Goal: Task Accomplishment & Management: Complete application form

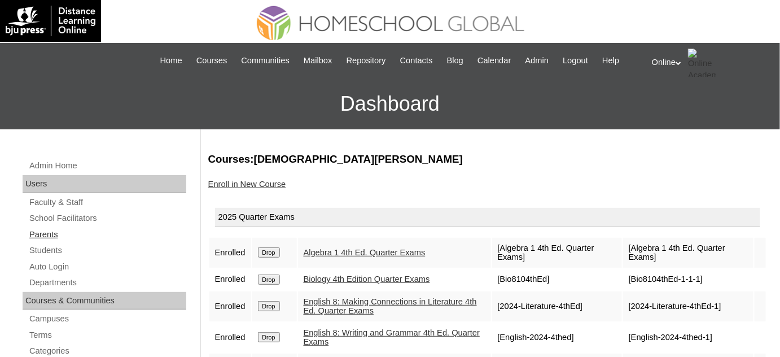
click at [75, 233] on link "Parents" at bounding box center [107, 235] width 158 height 14
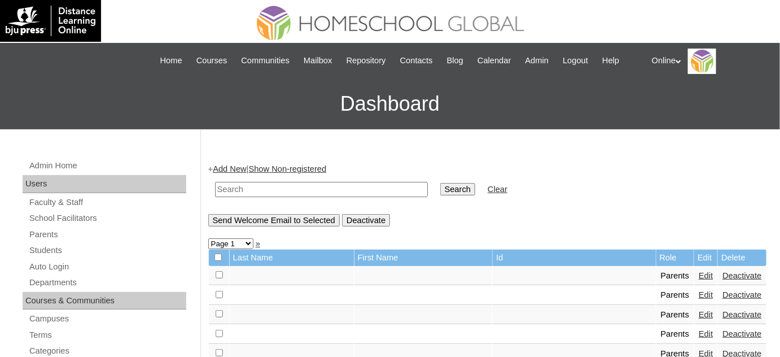
click at [314, 187] on input "text" at bounding box center [321, 189] width 213 height 15
type input "norieva"
click at [440, 183] on input "Search" at bounding box center [457, 189] width 35 height 12
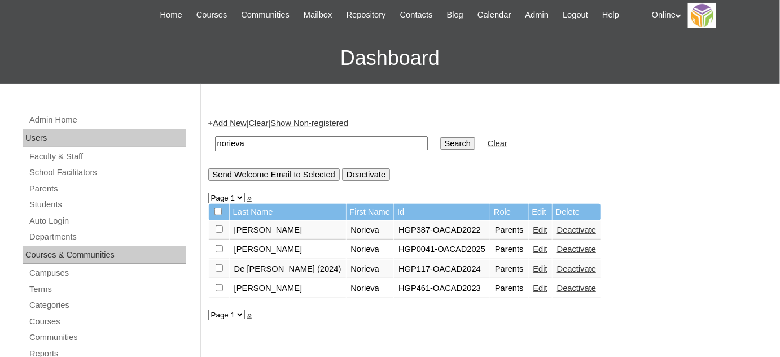
scroll to position [51, 0]
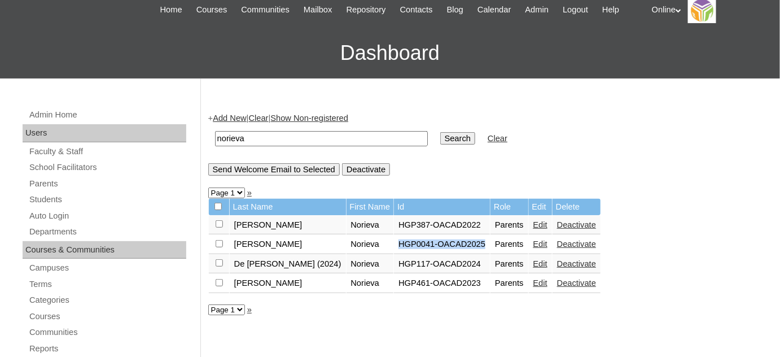
drag, startPoint x: 449, startPoint y: 241, endPoint x: 357, endPoint y: 244, distance: 92.7
click at [394, 244] on td "HGP0041-OACAD2025" at bounding box center [442, 244] width 96 height 19
drag, startPoint x: 453, startPoint y: 245, endPoint x: 360, endPoint y: 245, distance: 93.7
click at [360, 245] on tr "De Vega Norieva HGP0041-OACAD2025 Parents Edit Deactivate" at bounding box center [405, 244] width 392 height 19
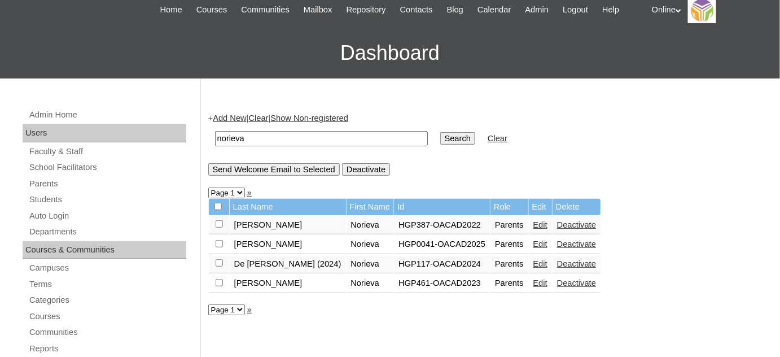
click at [111, 198] on link "Students" at bounding box center [107, 200] width 158 height 14
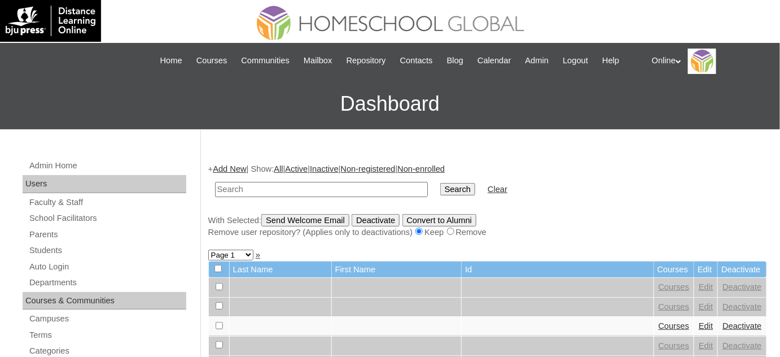
click at [326, 191] on input "text" at bounding box center [321, 189] width 213 height 15
type input "nika juris"
click at [440, 183] on input "Search" at bounding box center [457, 189] width 35 height 12
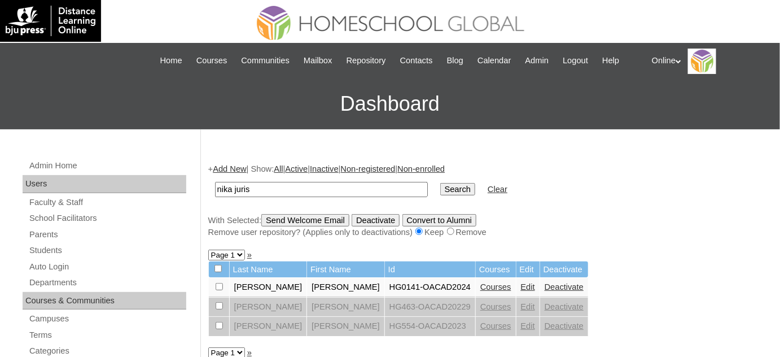
click at [545, 287] on link "Deactivate" at bounding box center [564, 286] width 39 height 9
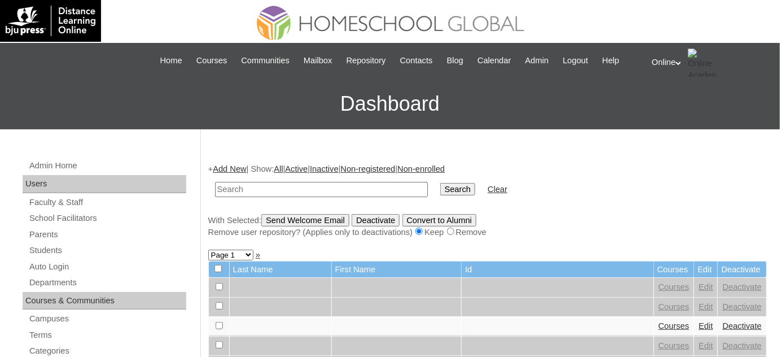
click at [228, 169] on link "Add New" at bounding box center [229, 168] width 33 height 9
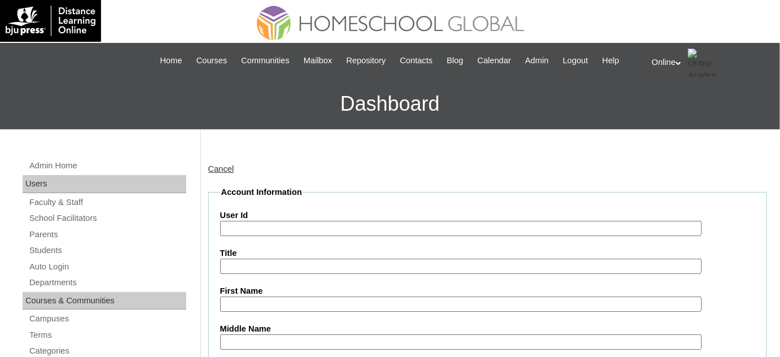
paste input "HG186OACAD2025"
click at [324, 230] on input "HG186OACAD2025" at bounding box center [461, 228] width 482 height 15
type input "HG186OACAD2025"
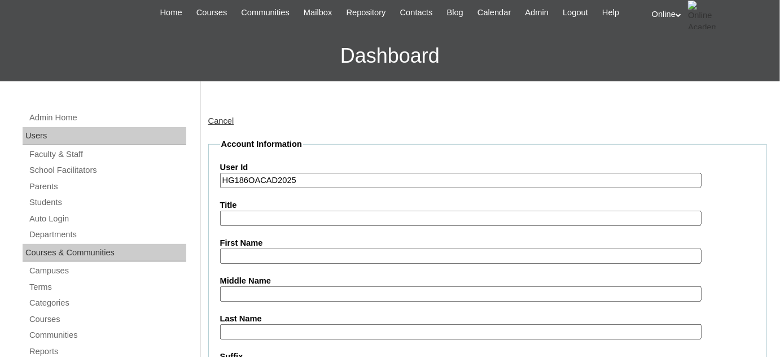
scroll to position [51, 0]
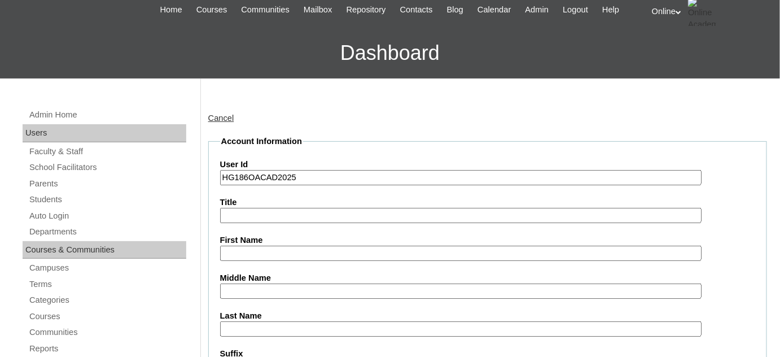
click at [317, 250] on input "First Name" at bounding box center [461, 253] width 482 height 15
paste input "Nika Juris De Vega Nicolas _220012832"
click at [364, 246] on input "Nika Juris De Vega Nicolas _220012832" at bounding box center [461, 253] width 482 height 15
click at [363, 246] on input "Nika Juris De Vega Nicolas _220012832" at bounding box center [461, 253] width 482 height 15
click at [313, 250] on input "Nika Juris De Vega Nicolas" at bounding box center [461, 253] width 482 height 15
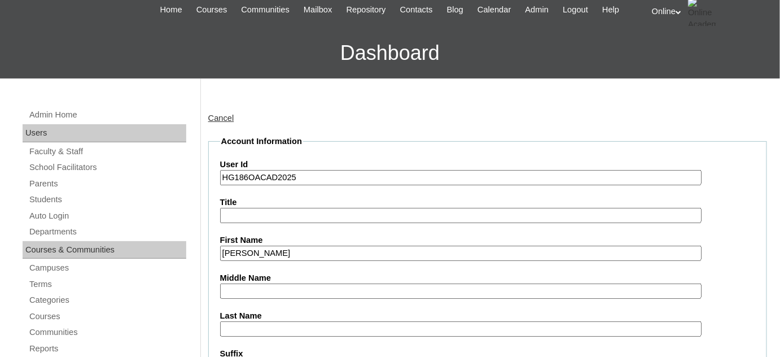
click at [313, 250] on input "Nika Juris De Vega Nicolas" at bounding box center [461, 253] width 482 height 15
type input "Nika Juris De Vega"
click at [287, 323] on input "Last Name" at bounding box center [461, 328] width 482 height 15
paste input "Nicolas"
type input "Nicolas"
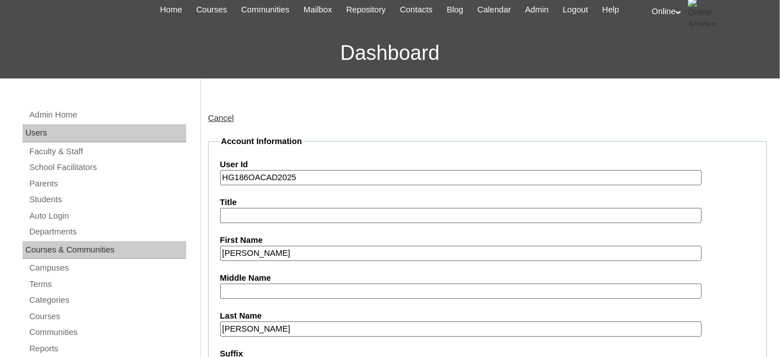
drag, startPoint x: 299, startPoint y: 250, endPoint x: 260, endPoint y: 248, distance: 39.0
click at [260, 248] on input "Nika Juris De Vega" at bounding box center [461, 253] width 482 height 15
type input "Nika Juris"
click at [268, 288] on input "Middle Name" at bounding box center [461, 290] width 482 height 15
paste input "De Vega"
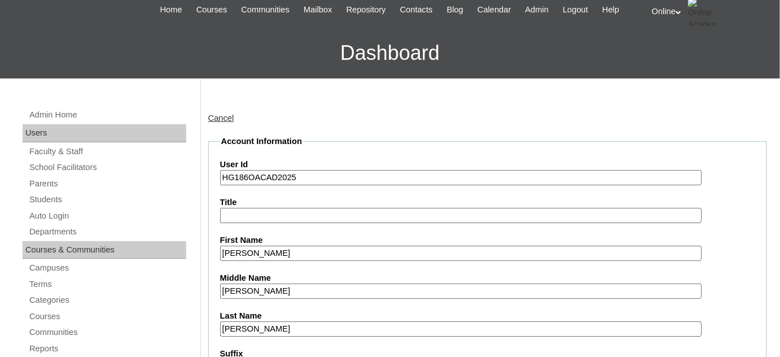
type input "De Vega"
click at [89, 68] on h3 "Dashboard" at bounding box center [390, 53] width 769 height 51
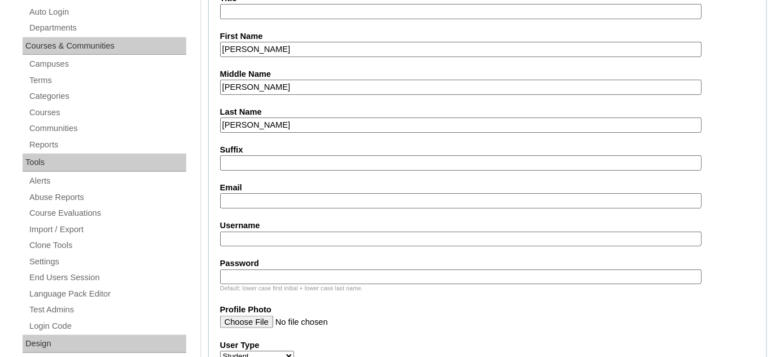
scroll to position [256, 0]
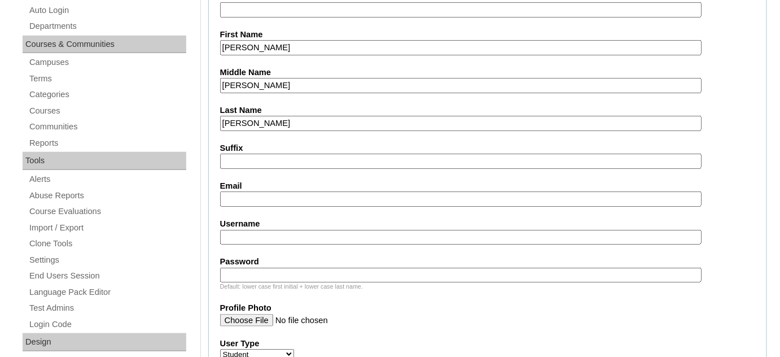
click at [304, 200] on input "Email" at bounding box center [461, 198] width 482 height 15
paste input "knicolas@ndvlaw.com"
type input "knicolas@ndvlaw.com"
click at [304, 233] on input "Username" at bounding box center [461, 237] width 482 height 15
paste input "nika.nicolas2025"
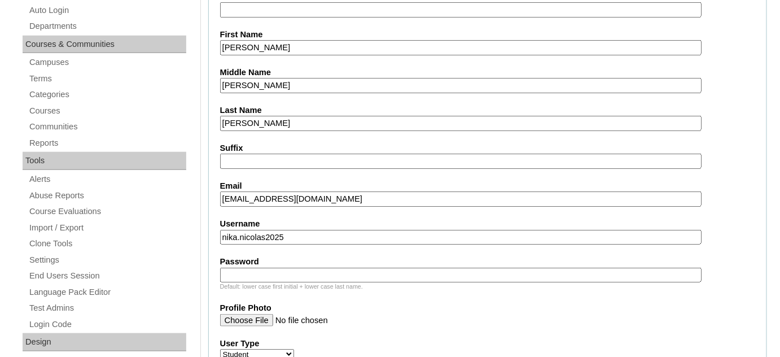
type input "nika.nicolas2025"
click at [273, 268] on input "Password" at bounding box center [461, 275] width 482 height 15
paste input "nJdvc"
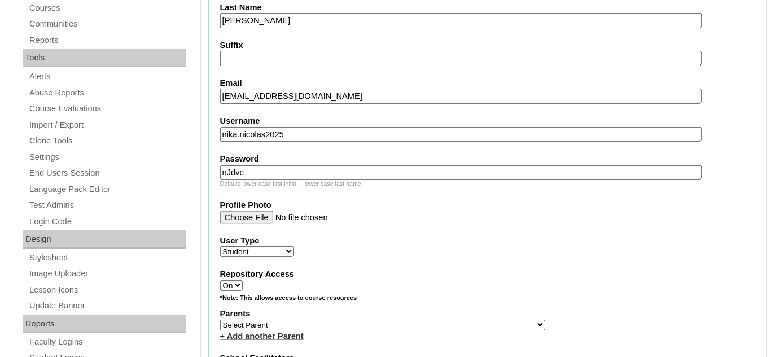
scroll to position [411, 0]
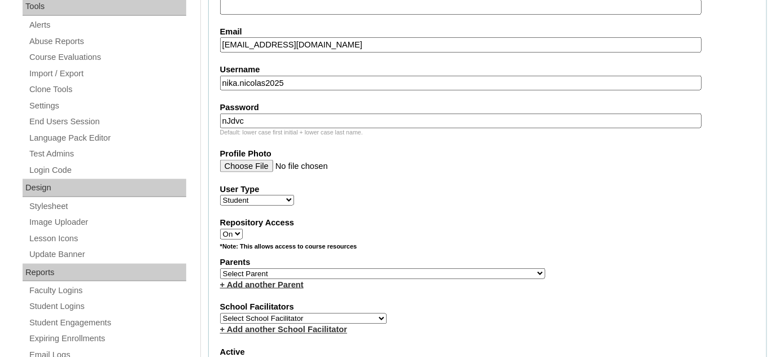
type input "nJdvc"
click at [298, 268] on select "Select Parent , , , , , , , , , , , , , , , , , , , , , , , , , , , , , , , , ,…" at bounding box center [382, 273] width 325 height 11
click at [303, 268] on select "Select Parent , , , , , , , , , , , , , , , , , , , , , , , , , , , , , , , , ,…" at bounding box center [382, 273] width 325 height 11
select select "41779"
click at [220, 268] on select "Select Parent , , , , , , , , , , , , , , , , , , , , , , , , , , , , , , , , ,…" at bounding box center [382, 273] width 325 height 11
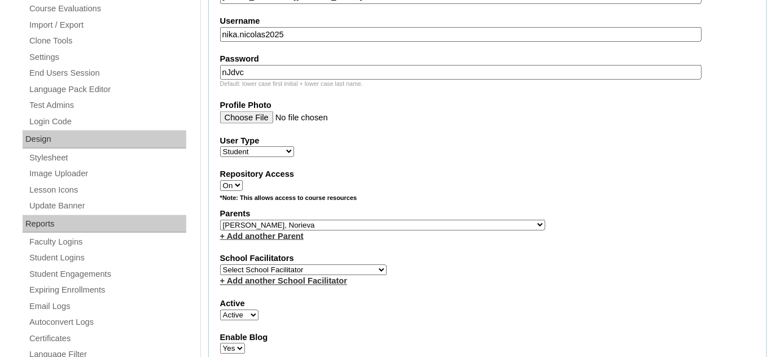
scroll to position [462, 0]
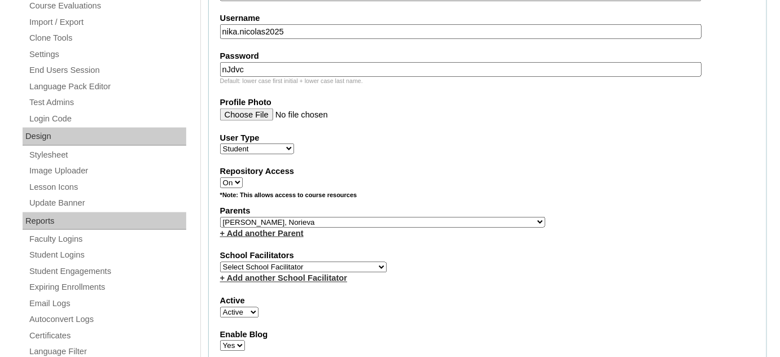
click at [334, 262] on select "Select School Facilitator Norman Añain Ruffa Abadijas Mary Abella Gloryfe Abion…" at bounding box center [303, 267] width 167 height 11
select select "29277"
click at [220, 262] on select "Select School Facilitator Norman Añain Ruffa Abadijas Mary Abella Gloryfe Abion…" at bounding box center [303, 267] width 167 height 11
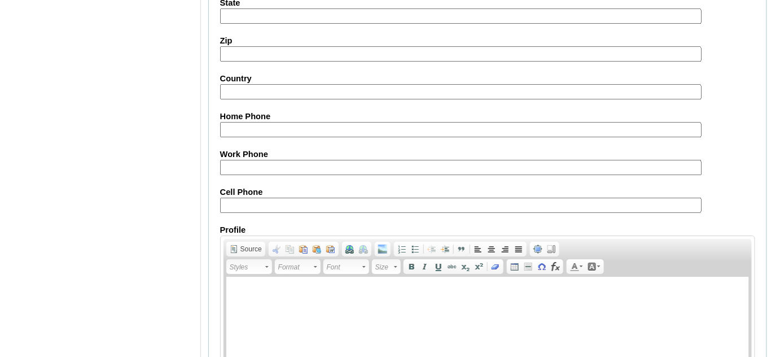
scroll to position [1344, 0]
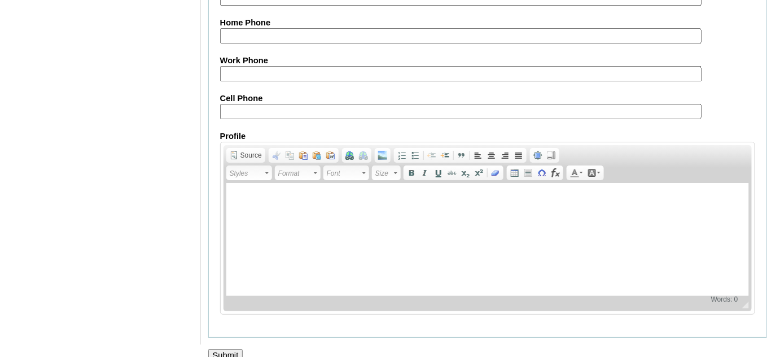
click at [209, 349] on input "Submit" at bounding box center [225, 355] width 35 height 12
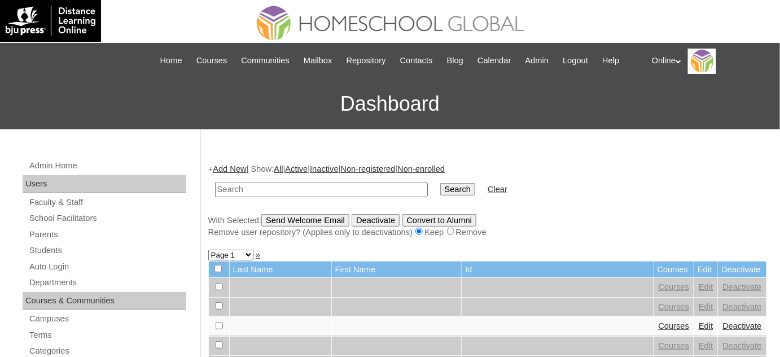
click at [305, 187] on input "text" at bounding box center [321, 189] width 213 height 15
type input "nika juris"
click at [440, 191] on input "Search" at bounding box center [457, 189] width 35 height 12
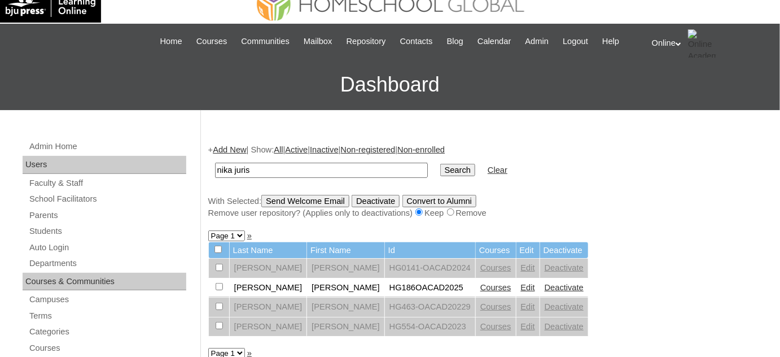
scroll to position [51, 0]
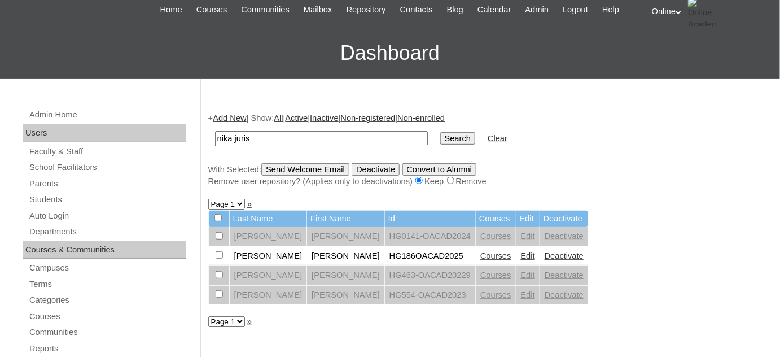
click at [481, 255] on link "Courses" at bounding box center [496, 255] width 31 height 9
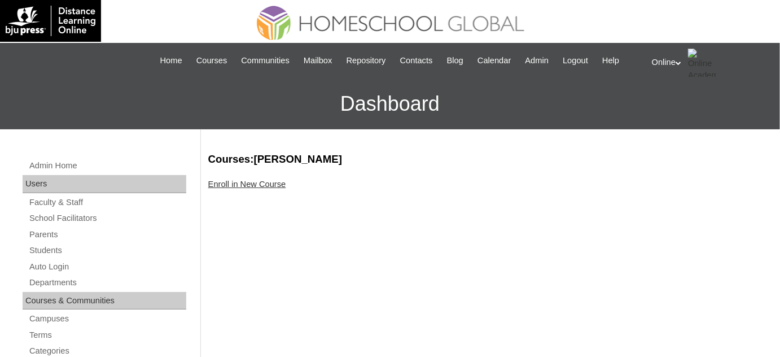
click at [287, 189] on div "Enroll in New Course" at bounding box center [487, 184] width 559 height 12
click at [286, 186] on link "Enroll in New Course" at bounding box center [247, 184] width 78 height 9
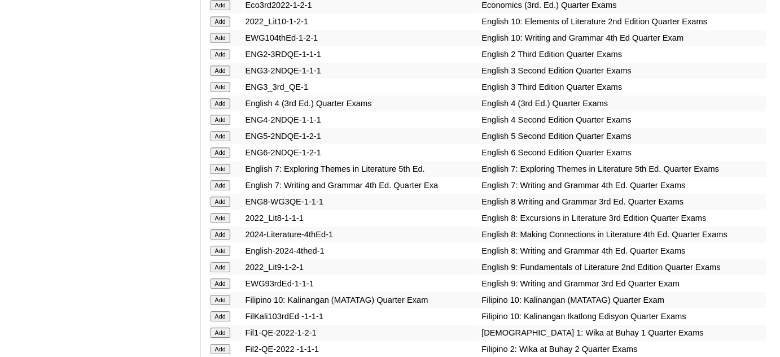
scroll to position [924, 0]
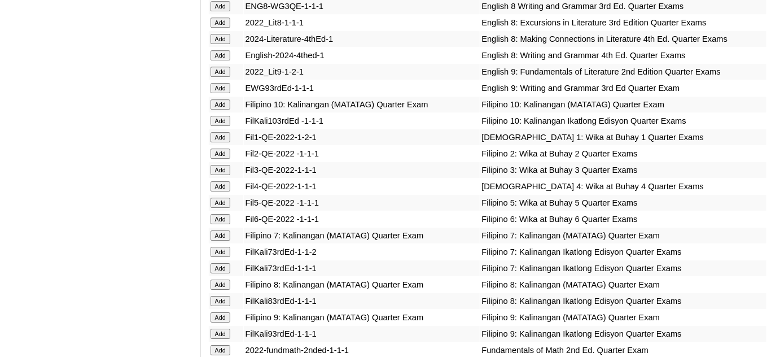
scroll to position [1129, 0]
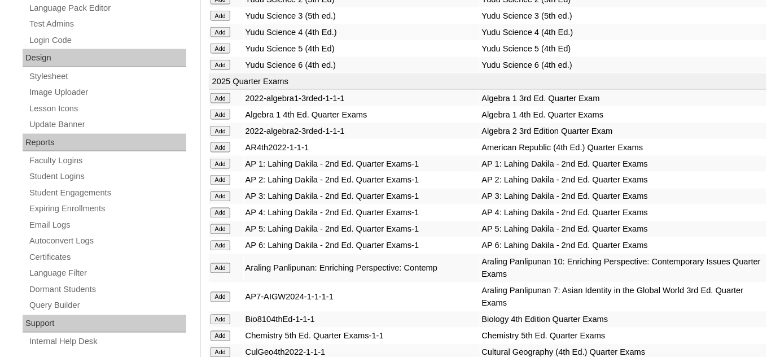
scroll to position [615, 0]
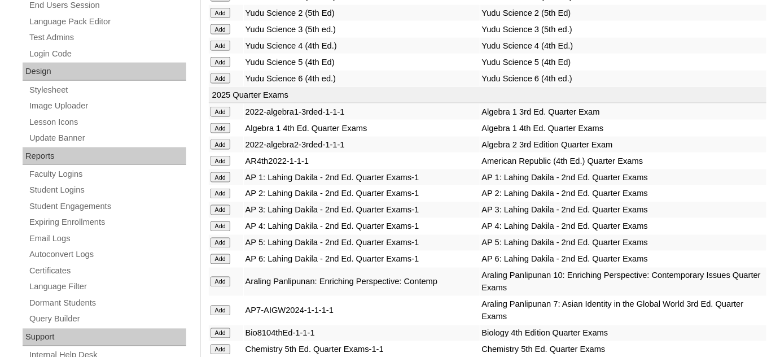
scroll to position [513, 0]
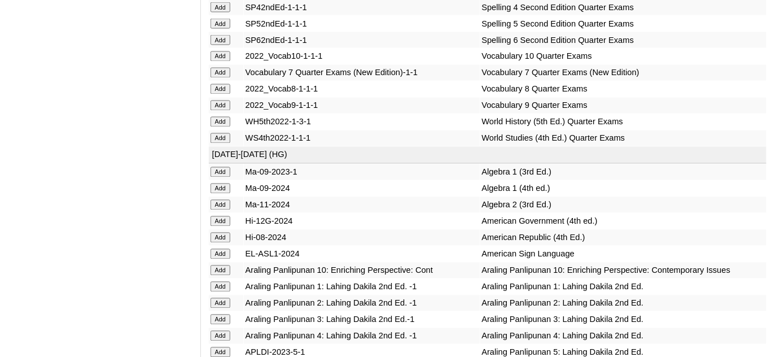
scroll to position [2105, 0]
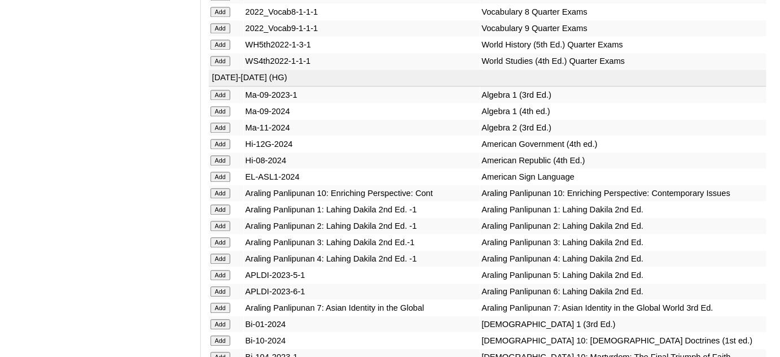
scroll to position [2207, 0]
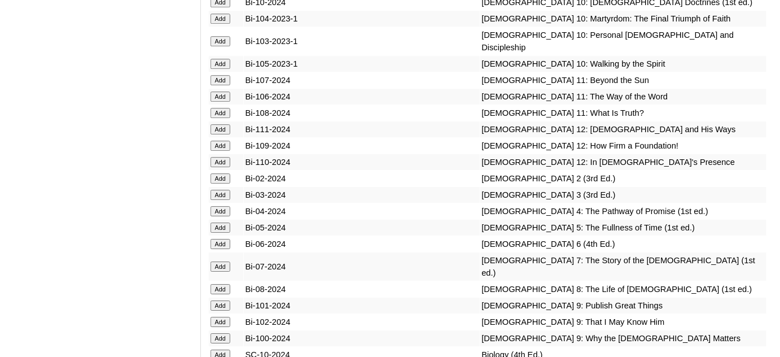
scroll to position [2515, 0]
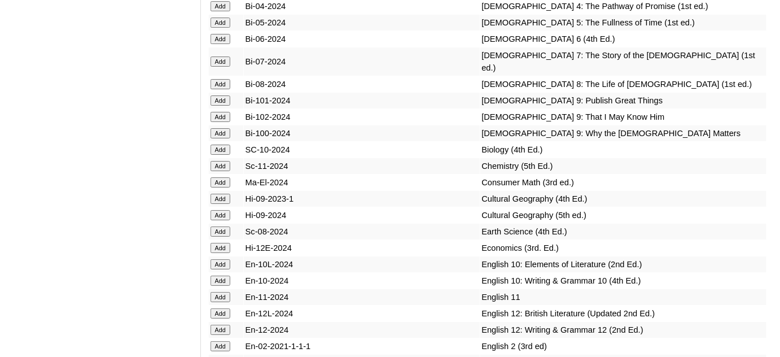
scroll to position [2721, 0]
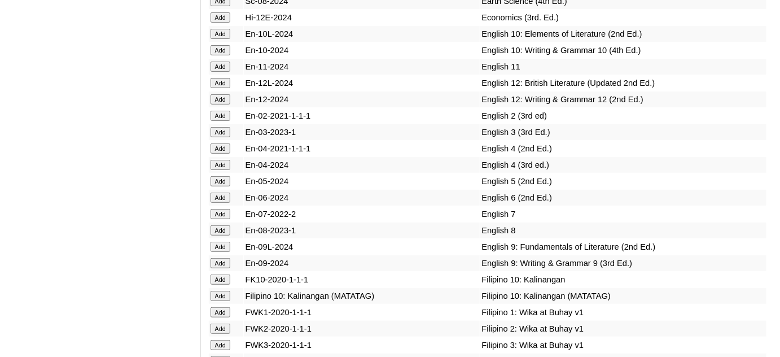
scroll to position [2977, 0]
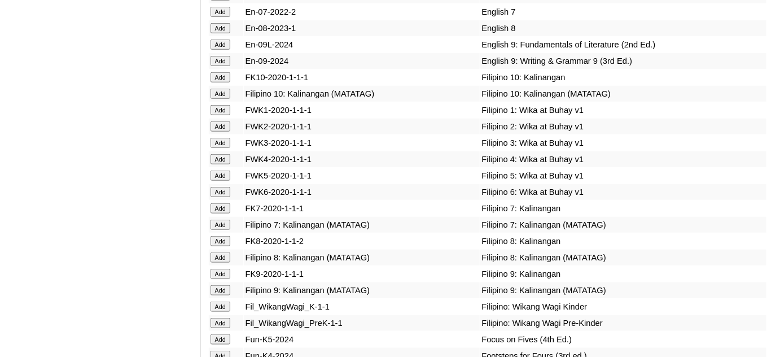
scroll to position [3182, 0]
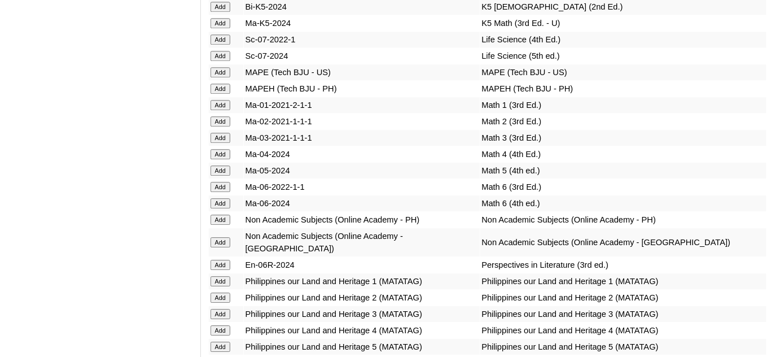
scroll to position [3798, 0]
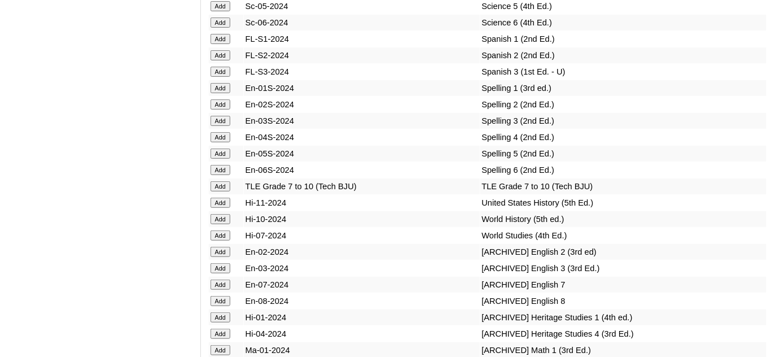
scroll to position [4415, 0]
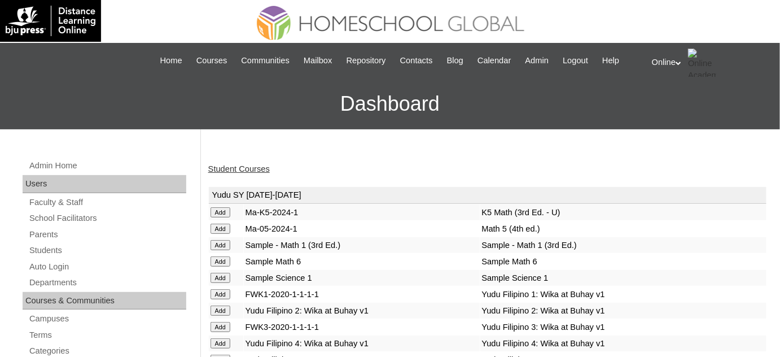
click at [265, 169] on link "Student Courses" at bounding box center [239, 168] width 62 height 9
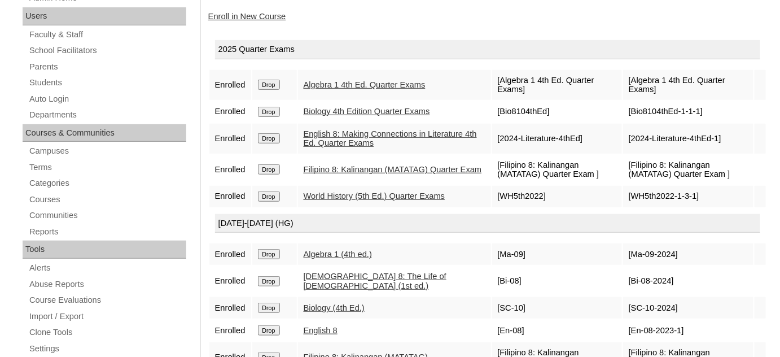
scroll to position [154, 0]
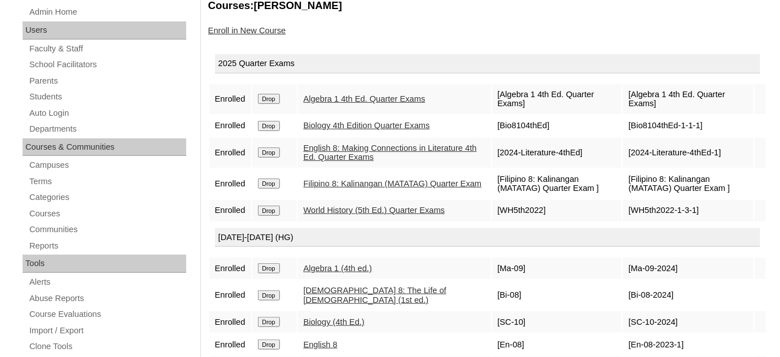
click at [283, 27] on link "Enroll in New Course" at bounding box center [247, 30] width 78 height 9
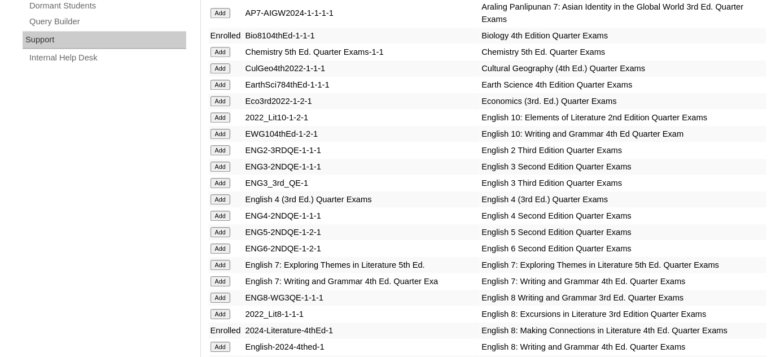
scroll to position [1027, 0]
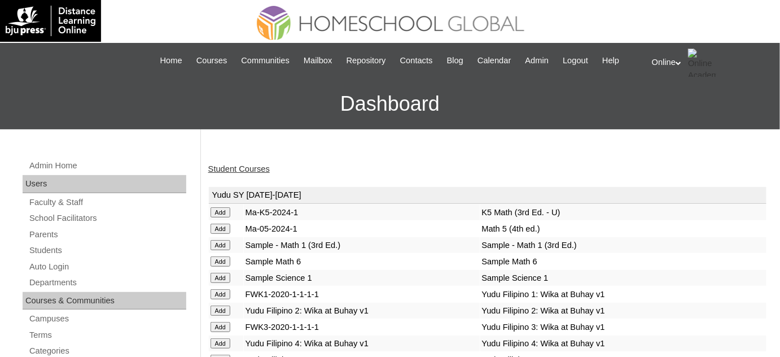
click at [253, 172] on link "Student Courses" at bounding box center [239, 168] width 62 height 9
